Goal: Check status: Check status

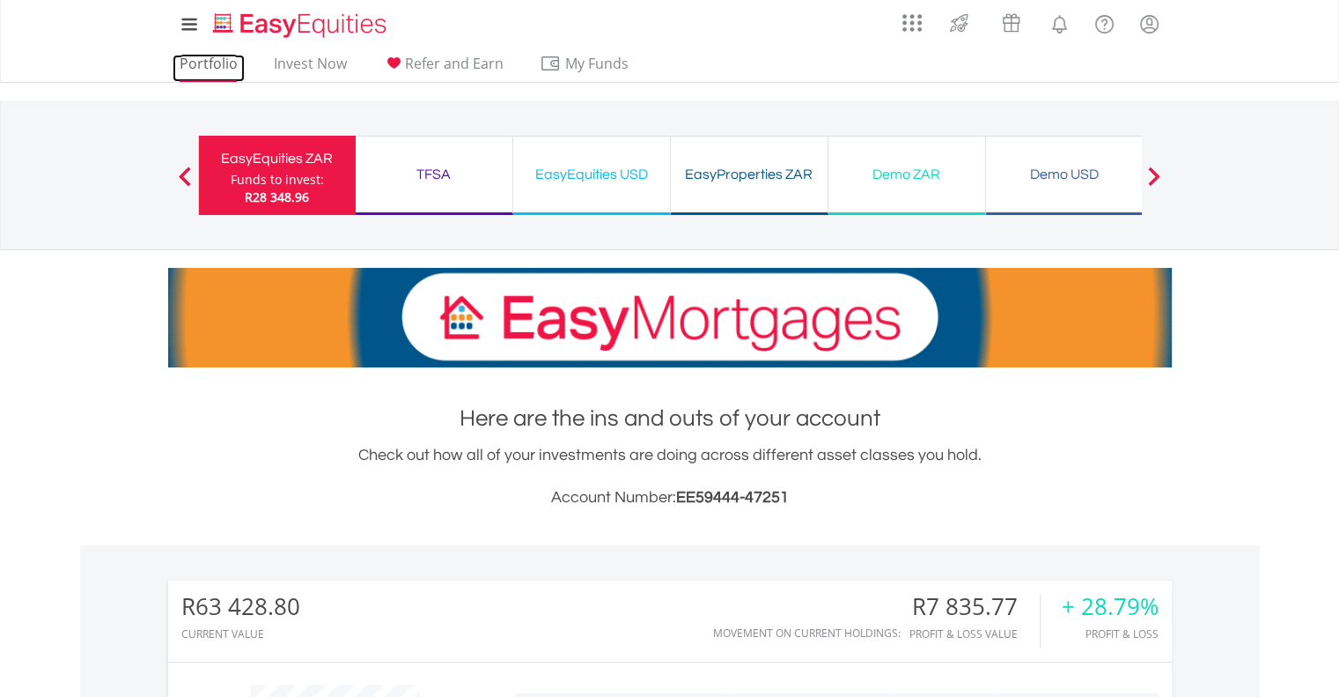
click at [196, 62] on link "Portfolio" at bounding box center [209, 68] width 72 height 27
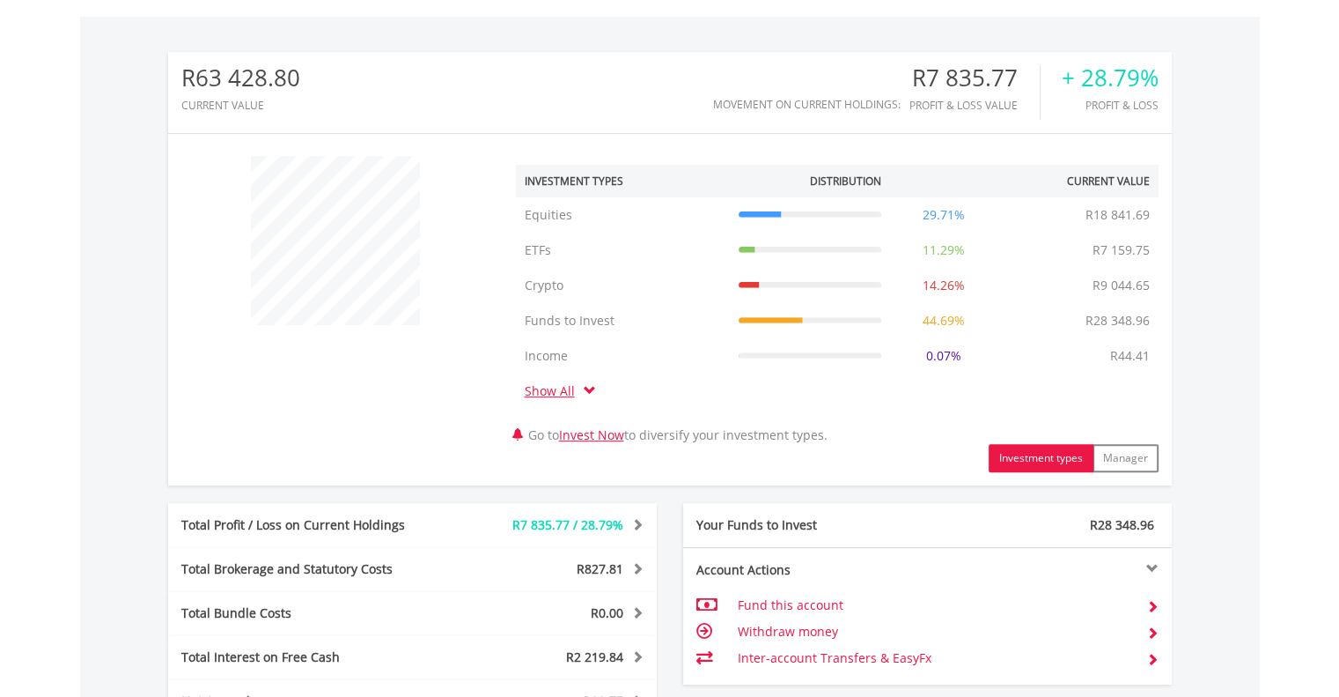
scroll to position [932, 0]
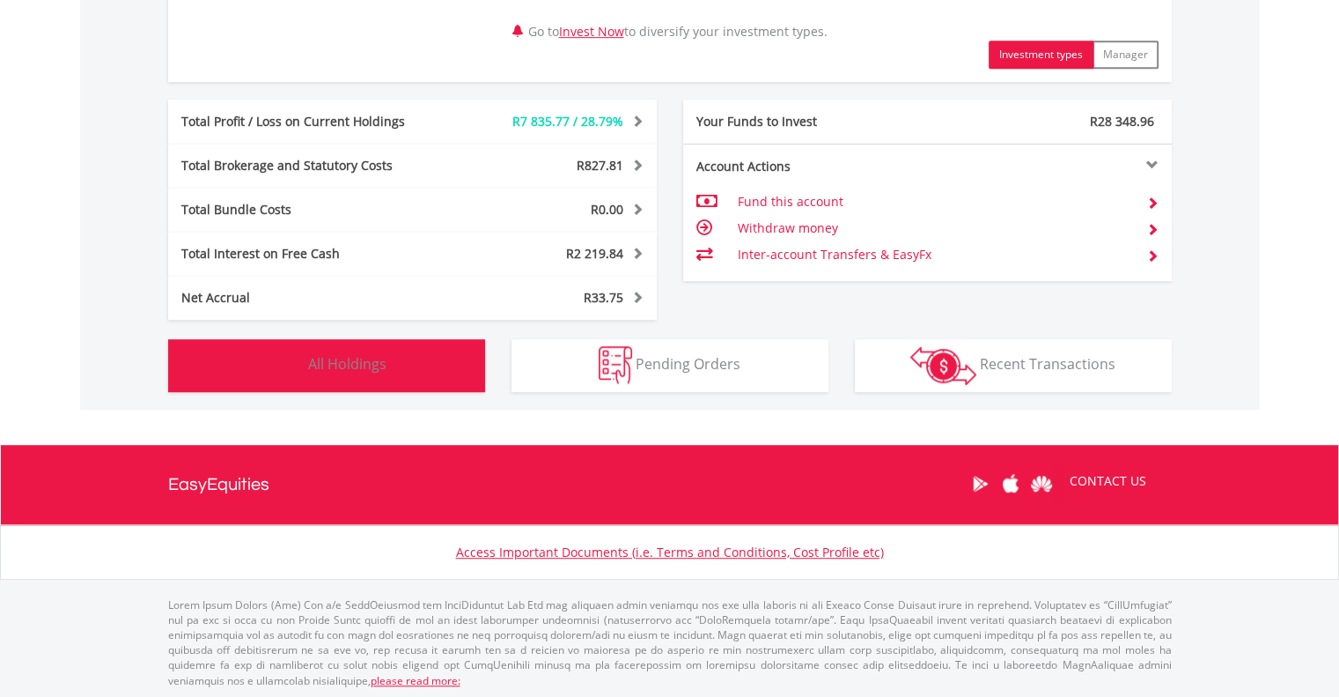
click at [398, 362] on button "Holdings All Holdings" at bounding box center [326, 365] width 317 height 53
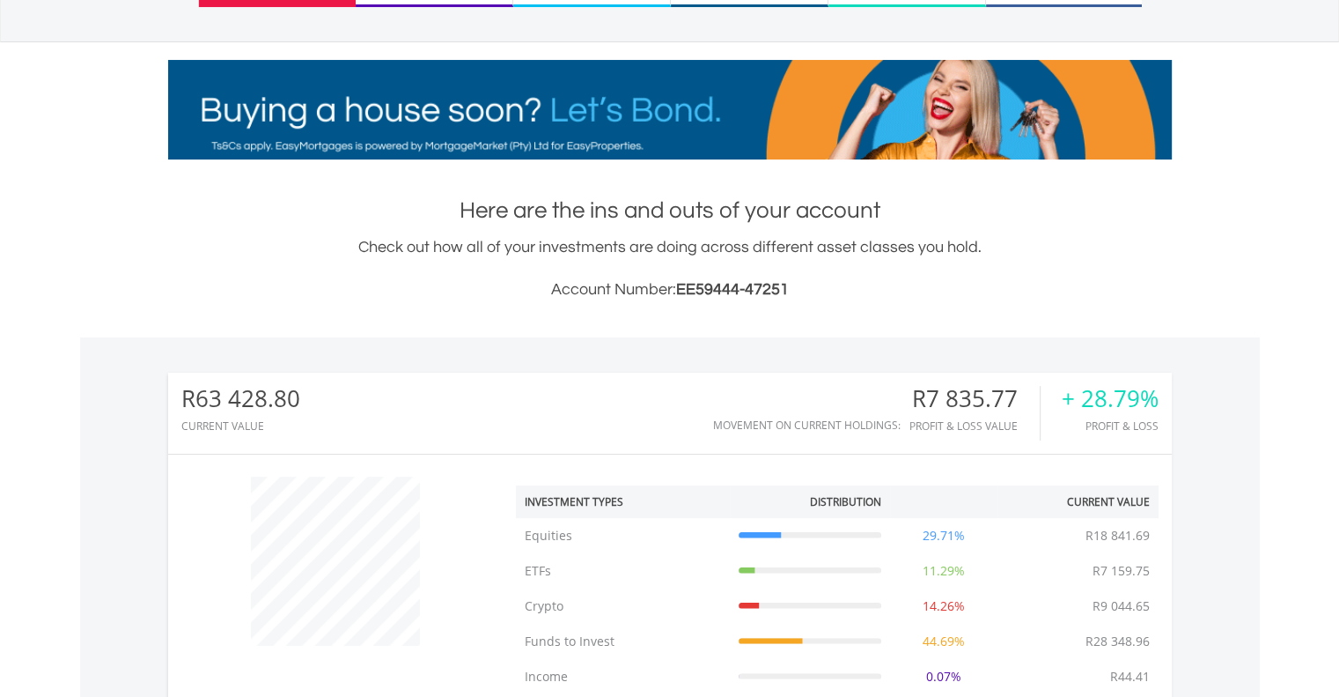
scroll to position [0, 0]
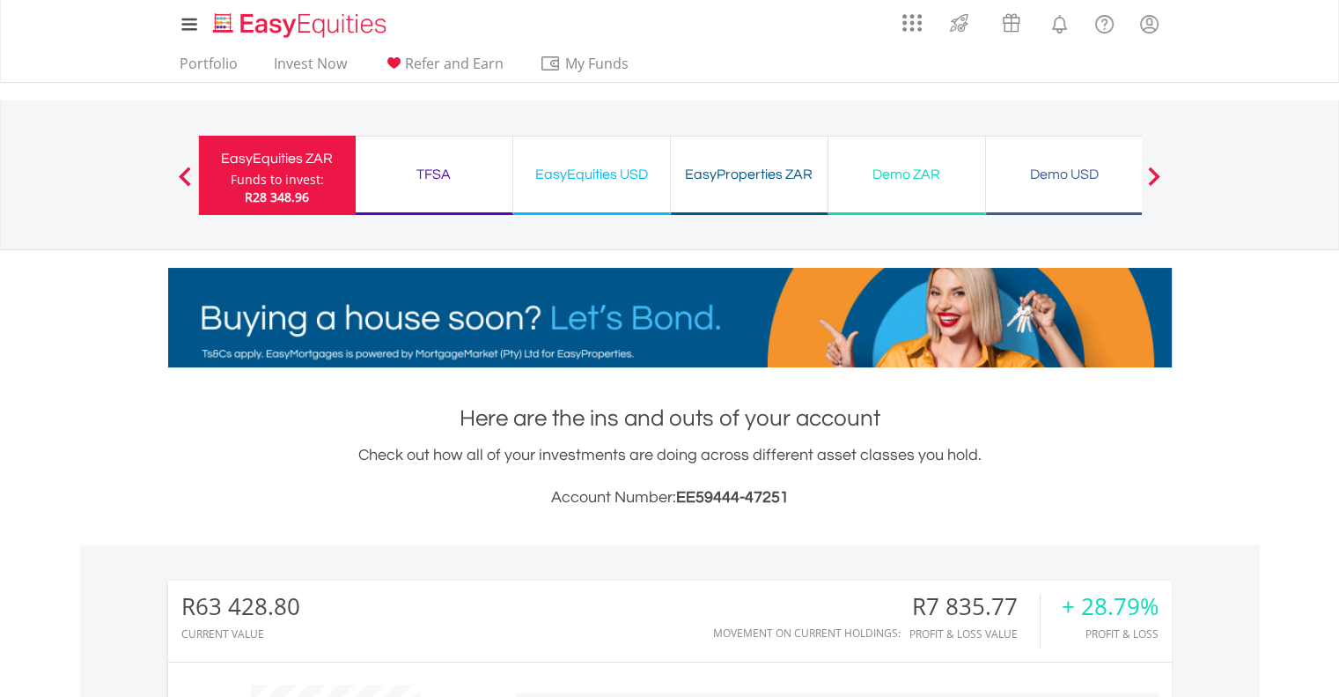
click at [579, 180] on div "EasyEquities USD" at bounding box center [592, 174] width 136 height 25
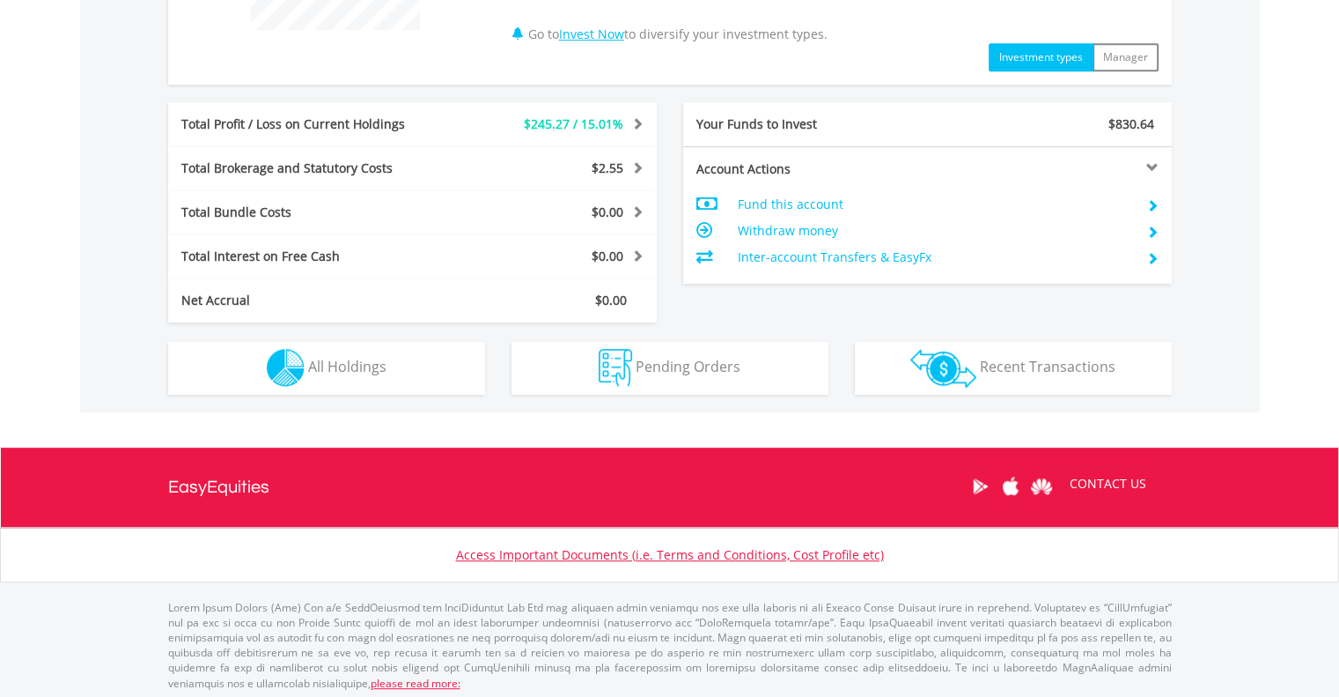
scroll to position [826, 0]
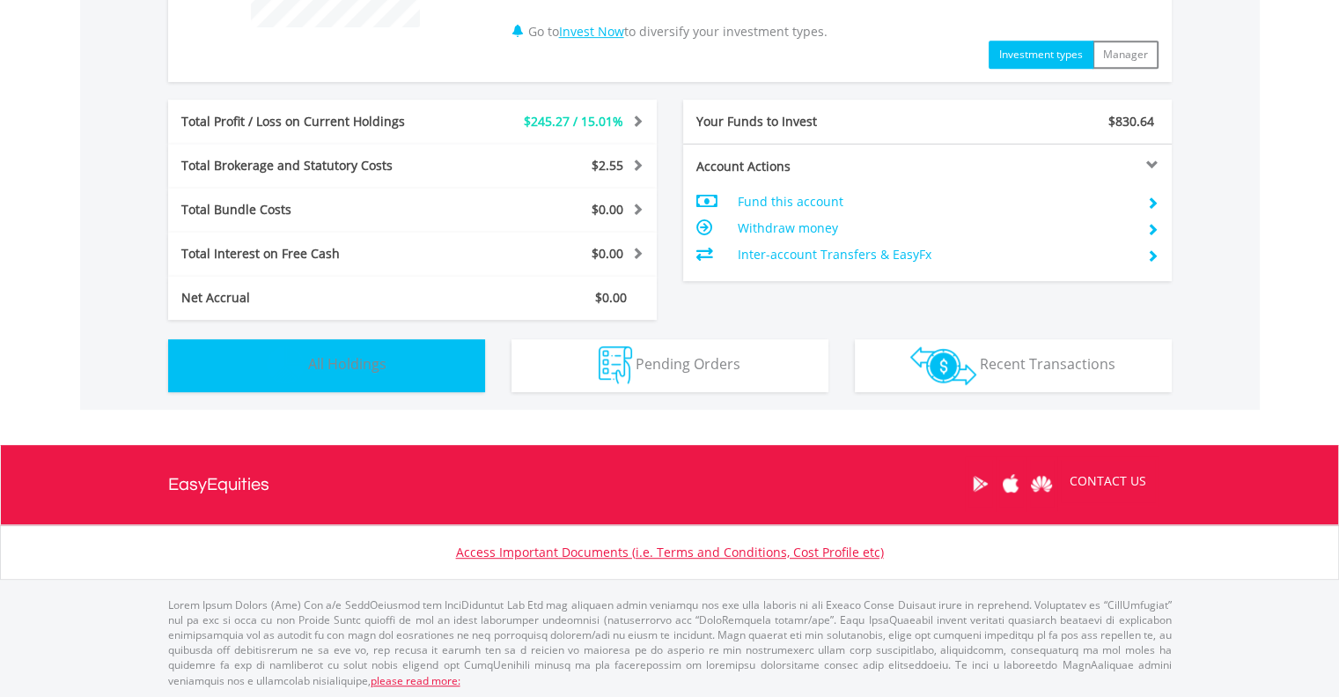
click at [349, 365] on span "All Holdings" at bounding box center [347, 363] width 78 height 19
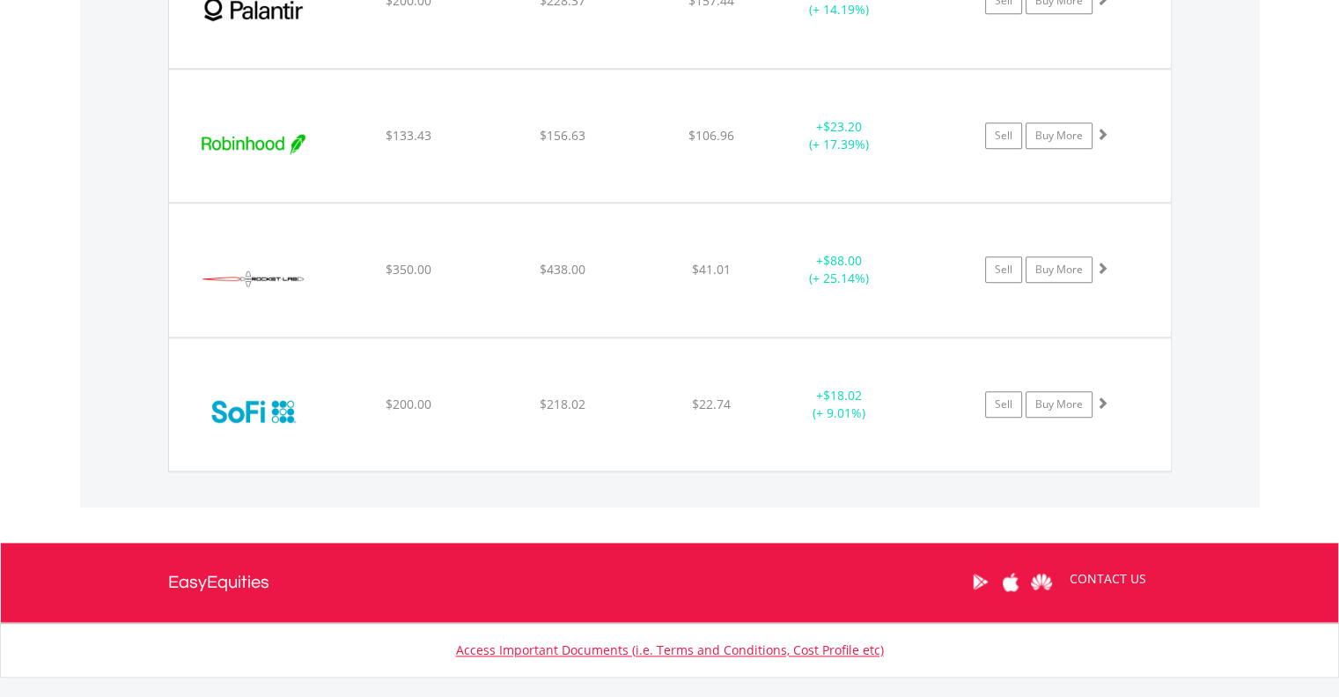
scroll to position [1974, 0]
